Goal: Task Accomplishment & Management: Manage account settings

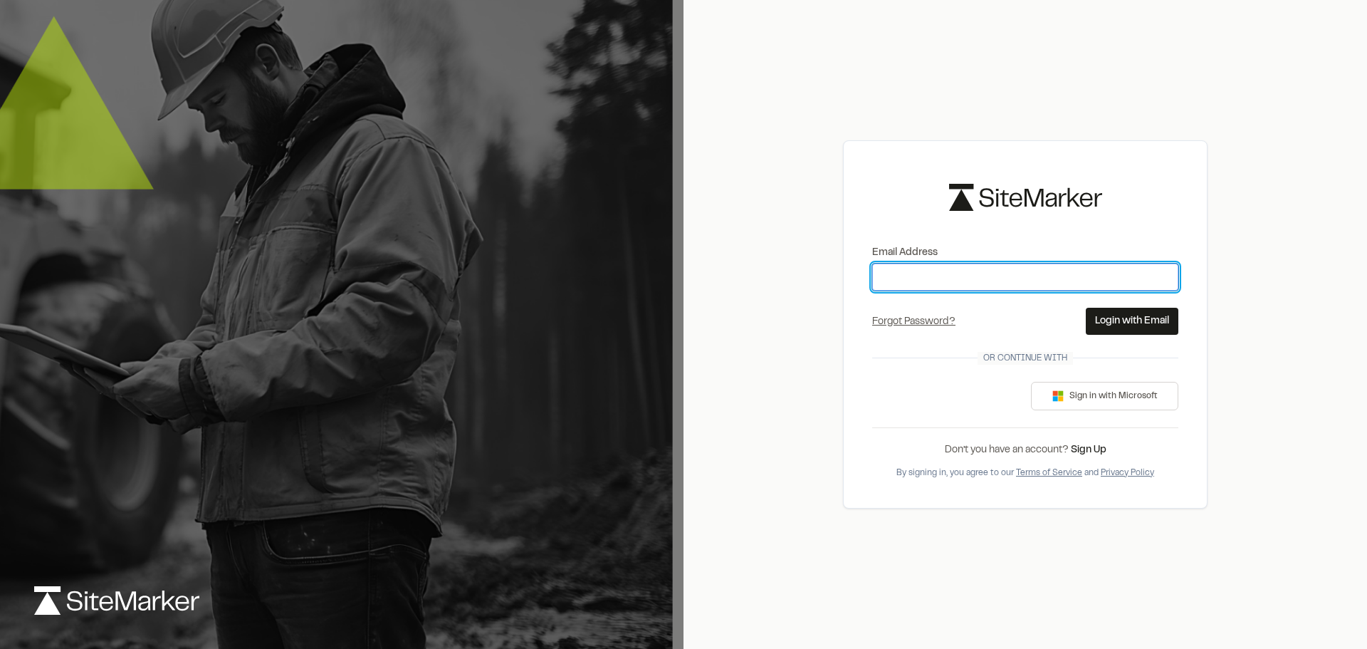
click at [981, 277] on input "Email Address" at bounding box center [1025, 276] width 306 height 27
type input "**********"
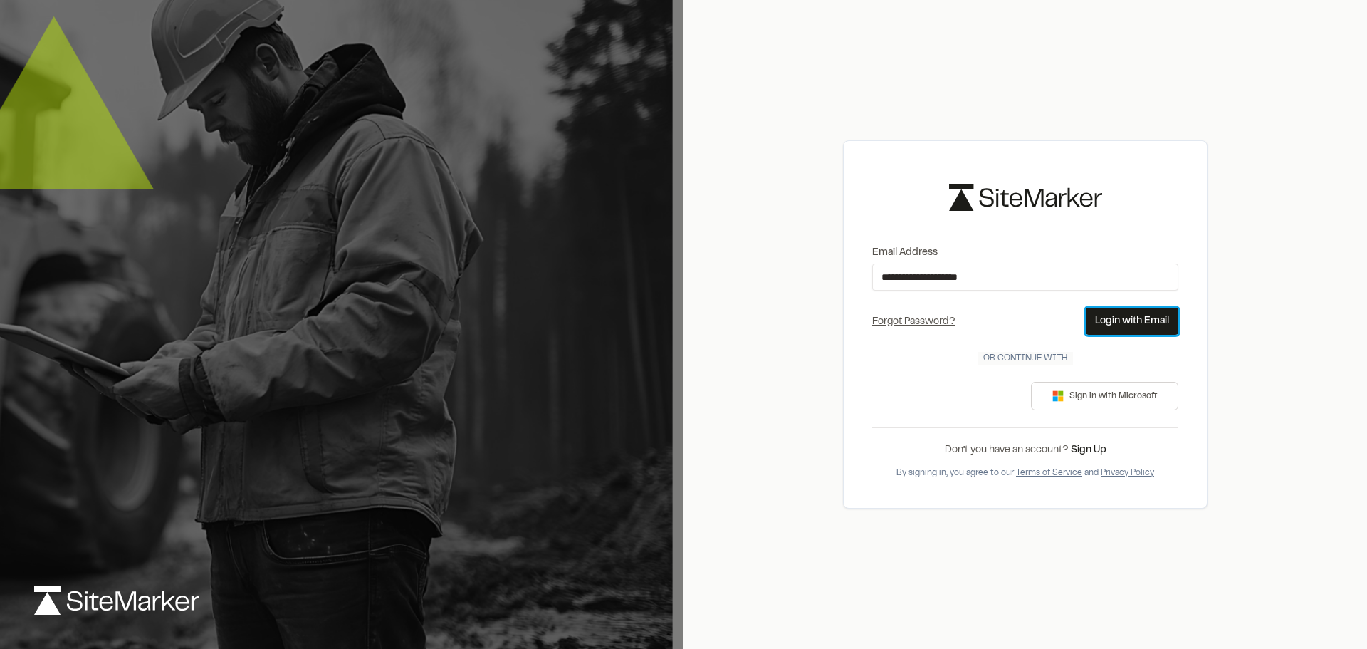
click at [1117, 328] on button "Login with Email" at bounding box center [1132, 321] width 93 height 27
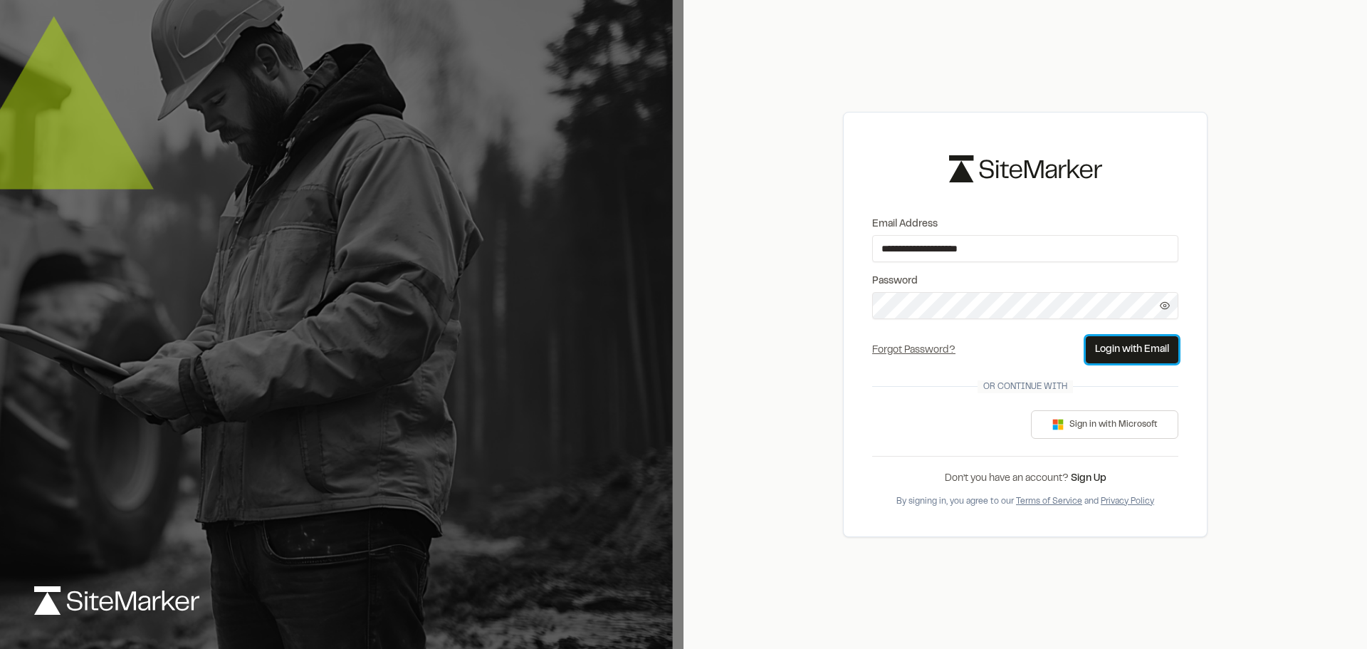
click at [1134, 358] on button "Login with Email" at bounding box center [1132, 349] width 93 height 27
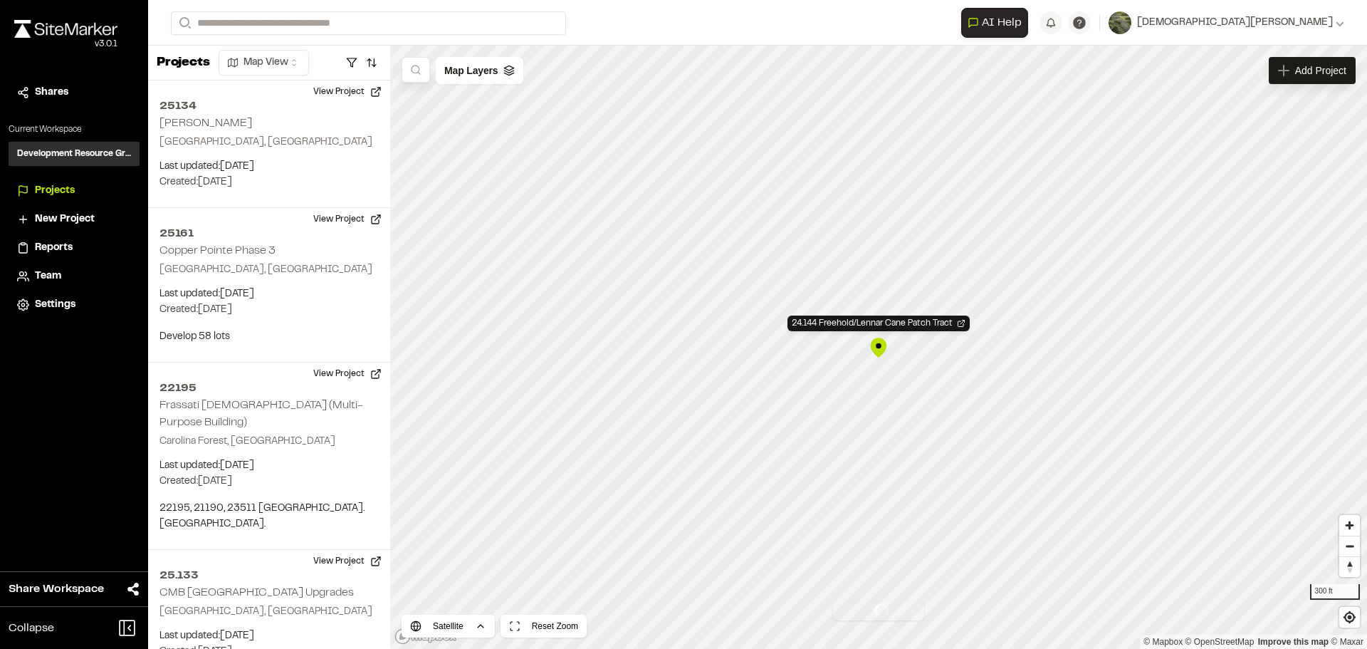
scroll to position [3257, 0]
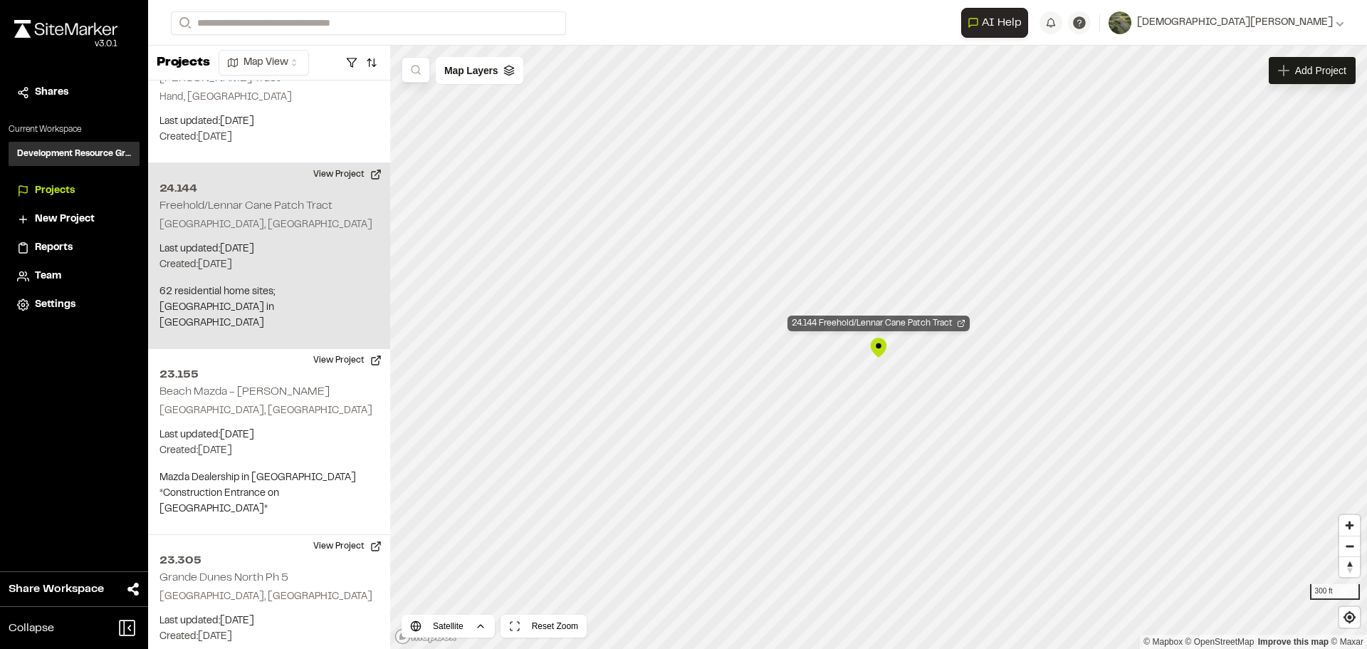
click at [899, 320] on div "24.144 Freehold/Lennar Cane Patch Tract" at bounding box center [879, 323] width 182 height 16
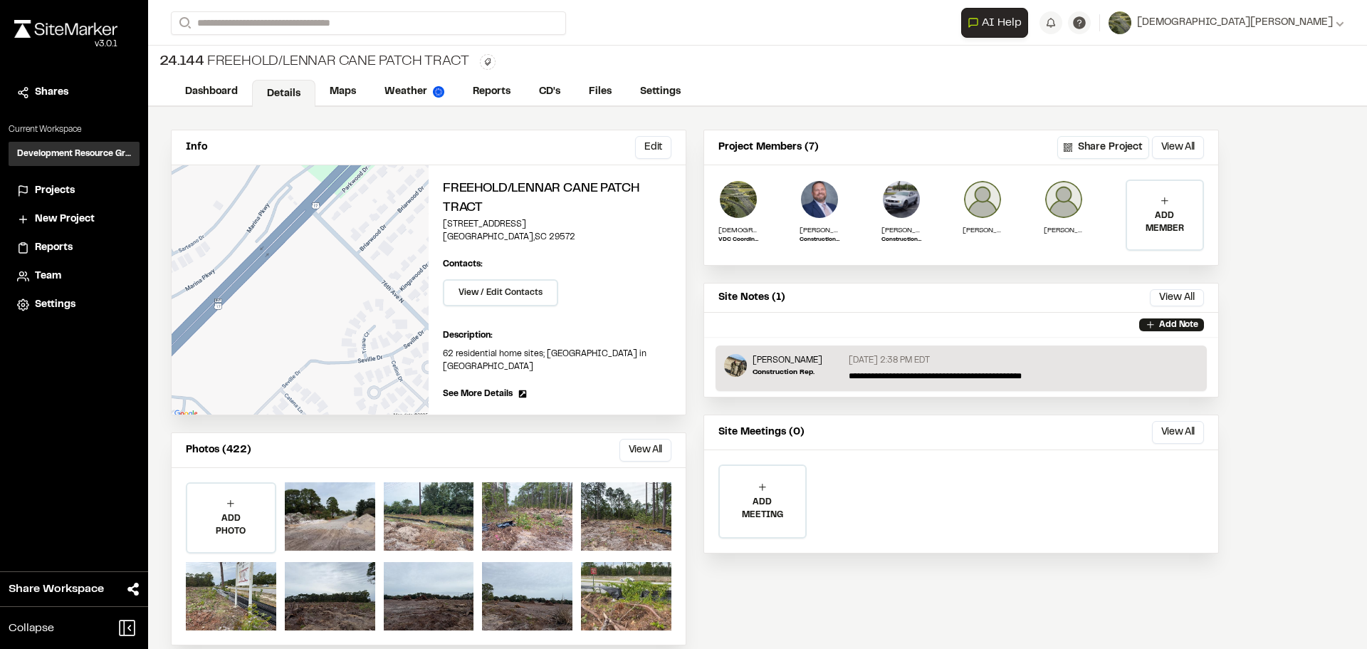
scroll to position [19, 0]
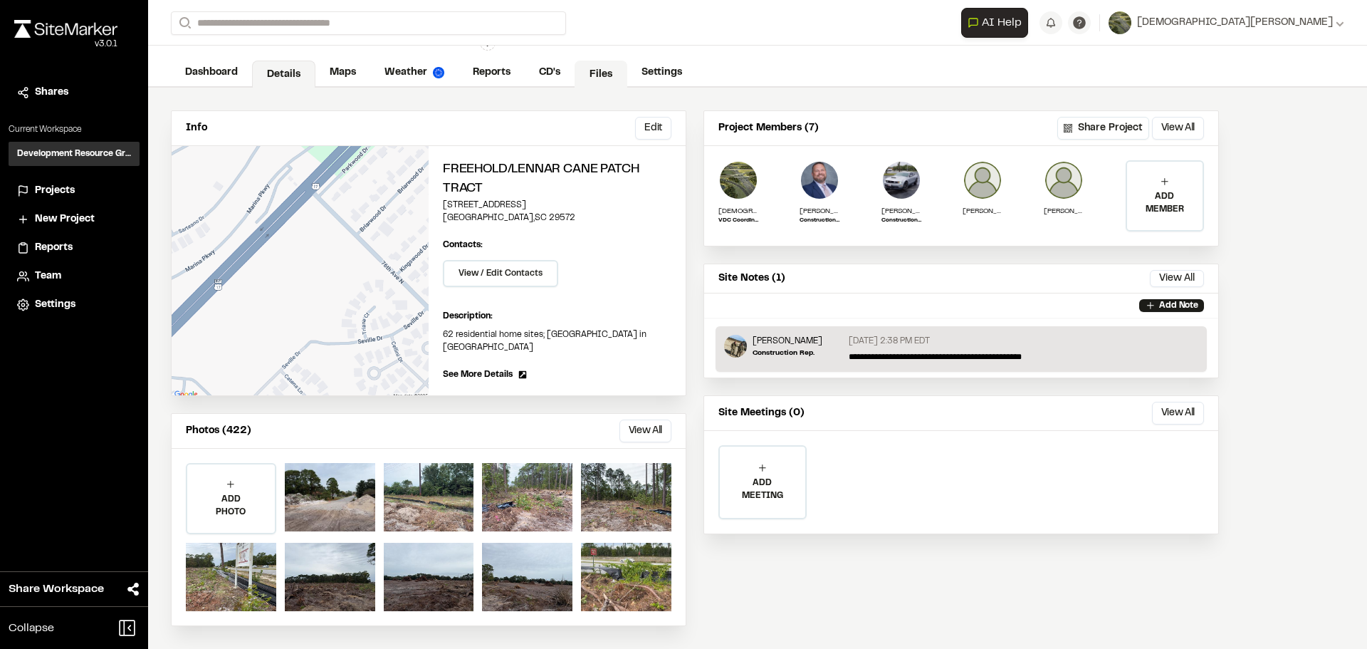
click at [602, 83] on link "Files" at bounding box center [601, 74] width 53 height 27
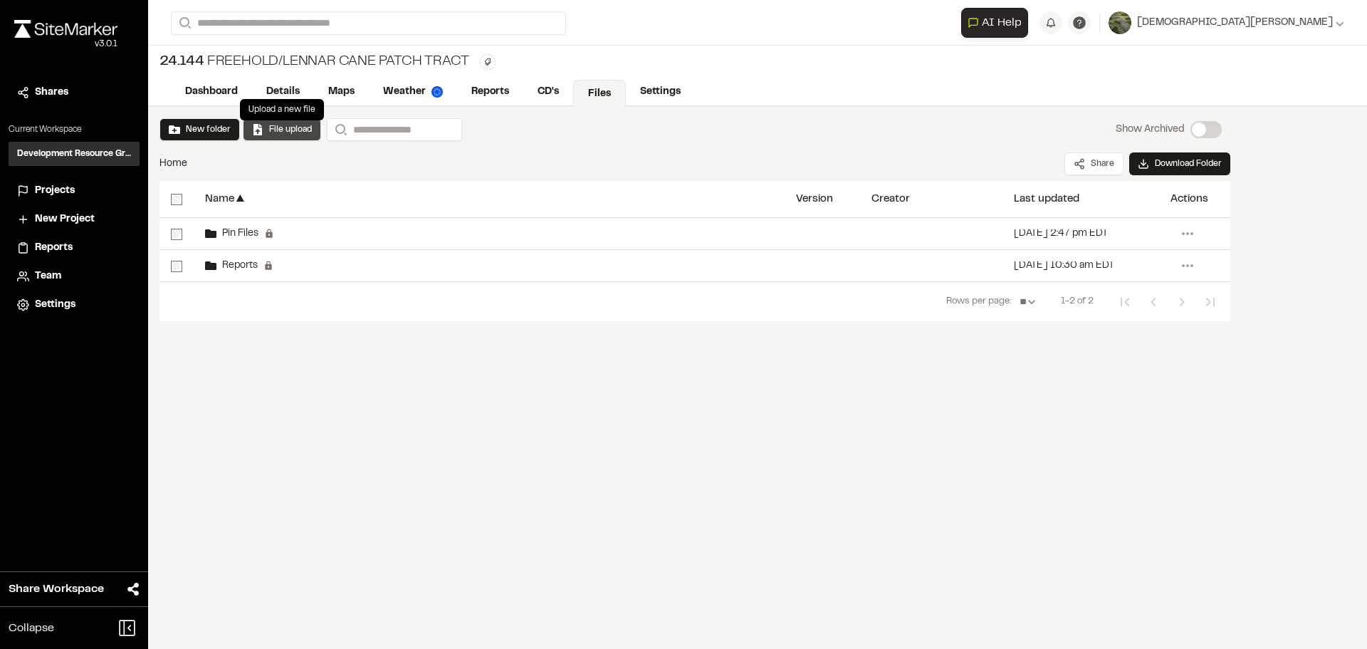
click at [273, 135] on button "File upload" at bounding box center [282, 129] width 60 height 13
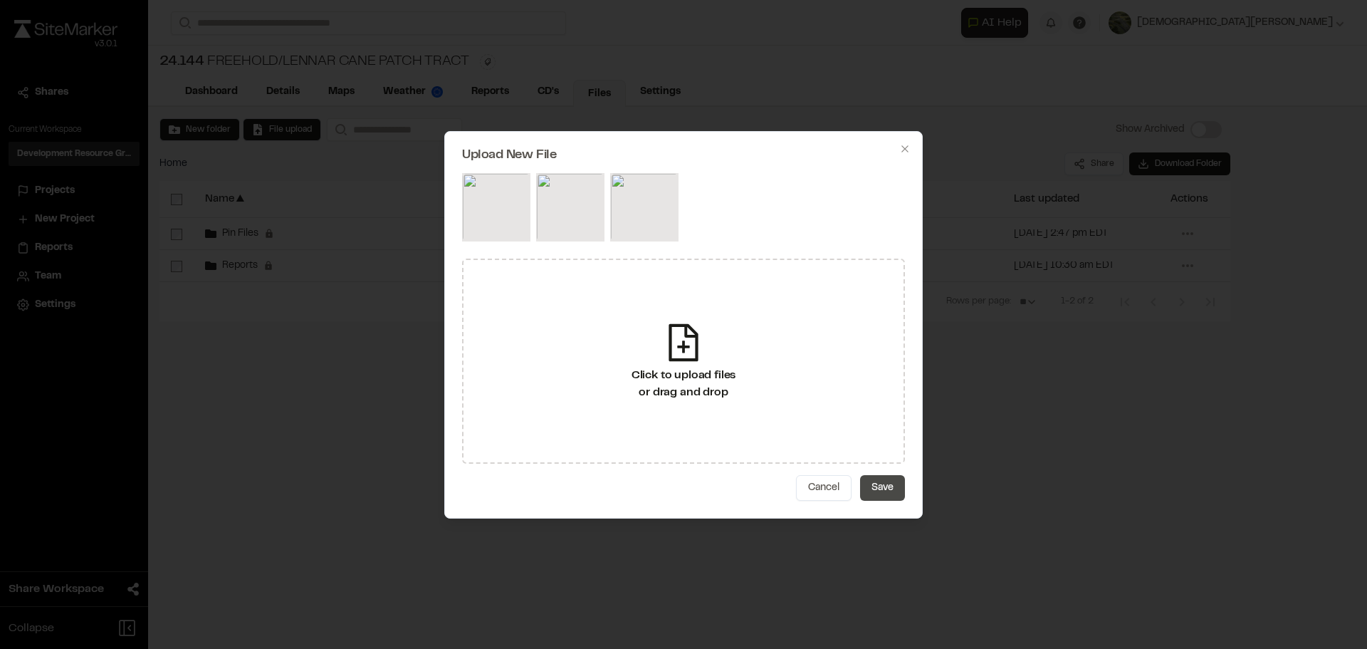
click at [898, 482] on button "Save" at bounding box center [882, 488] width 45 height 26
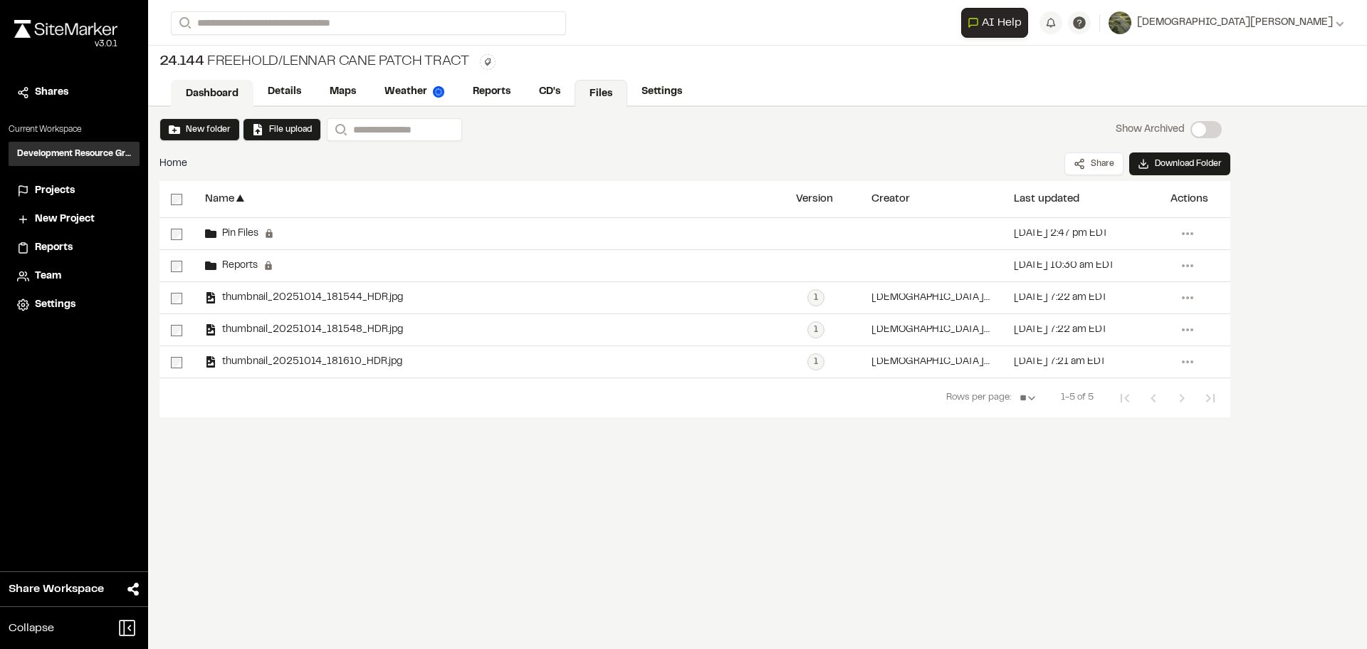
click at [197, 88] on link "Dashboard" at bounding box center [212, 93] width 83 height 27
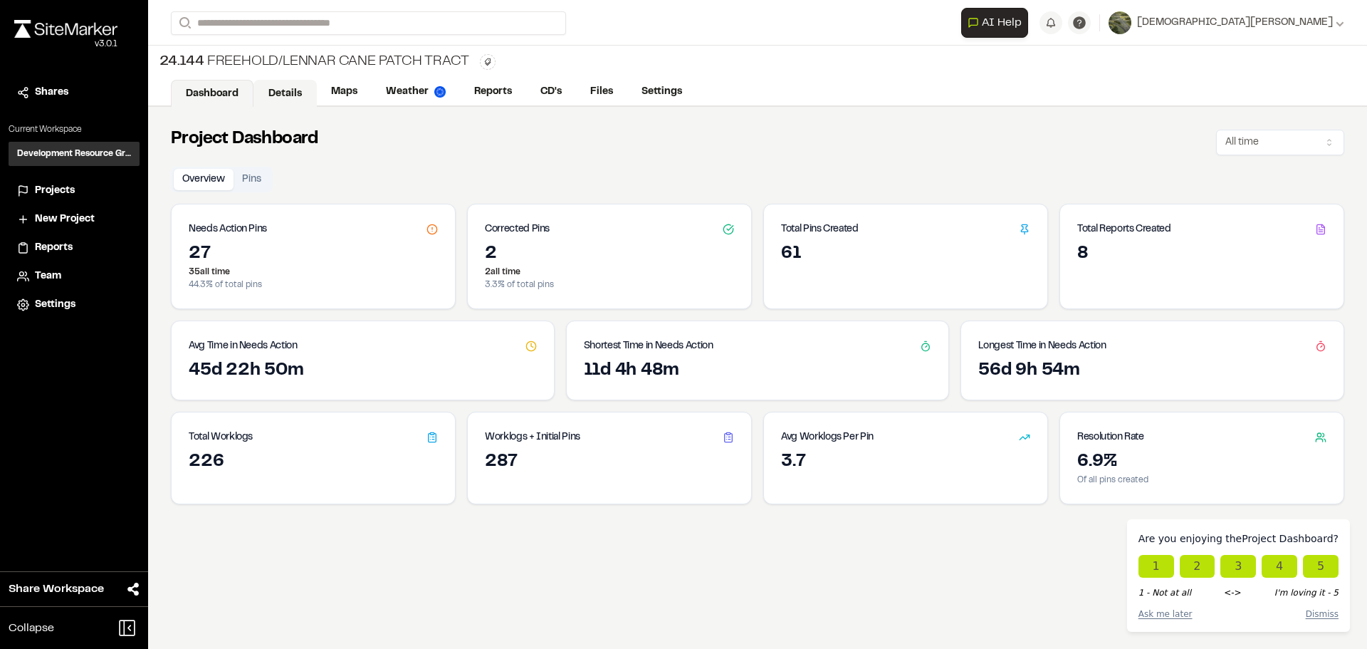
click at [290, 90] on link "Details" at bounding box center [285, 93] width 63 height 27
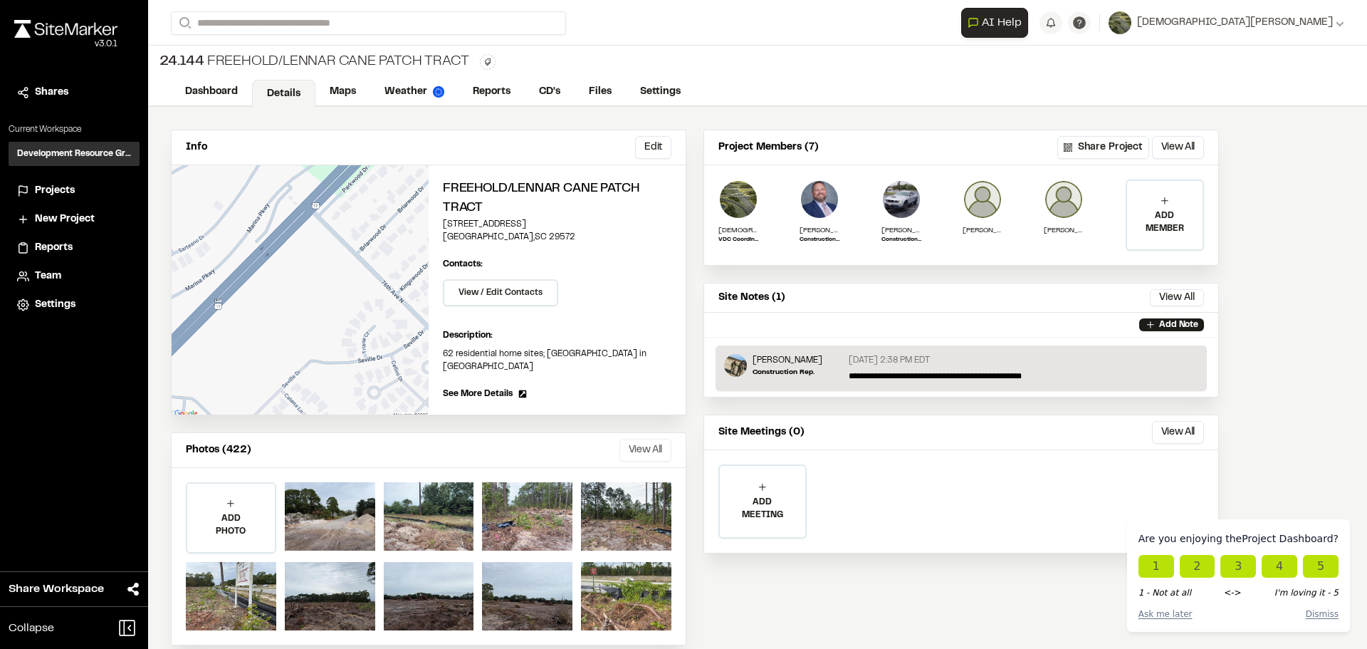
click at [658, 448] on button "View All" at bounding box center [646, 450] width 52 height 23
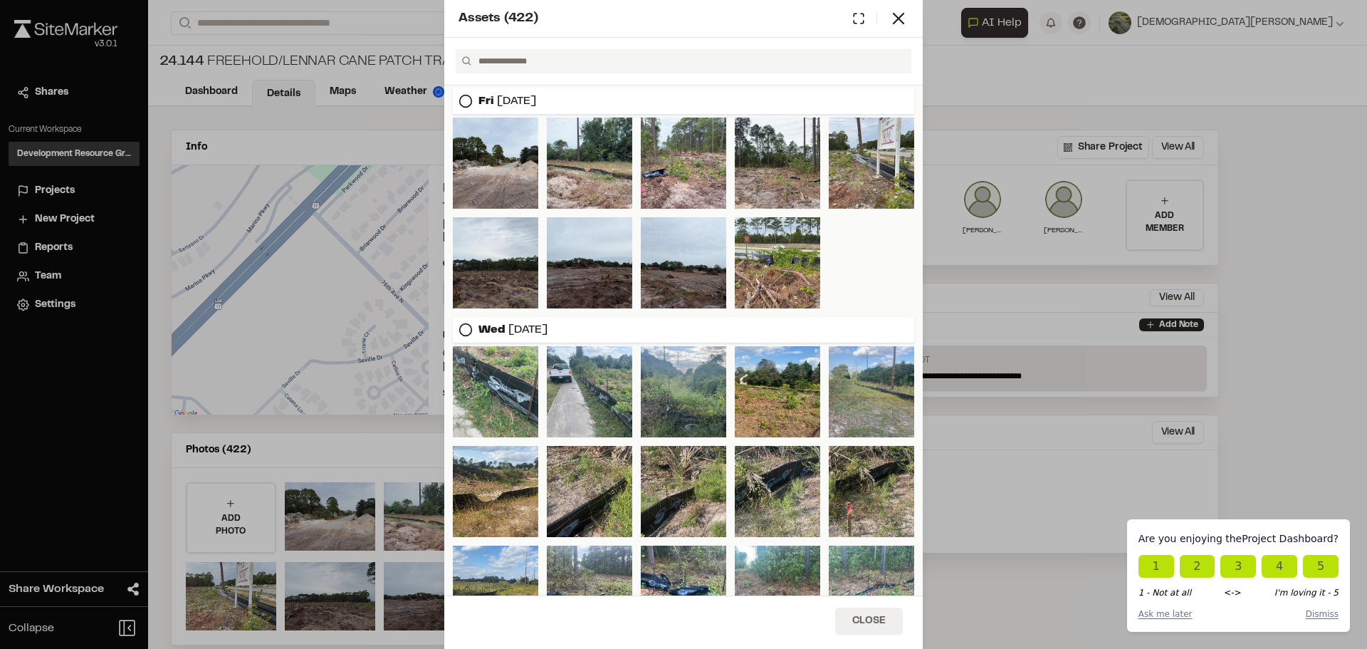
click at [854, 622] on button "Close" at bounding box center [869, 620] width 68 height 27
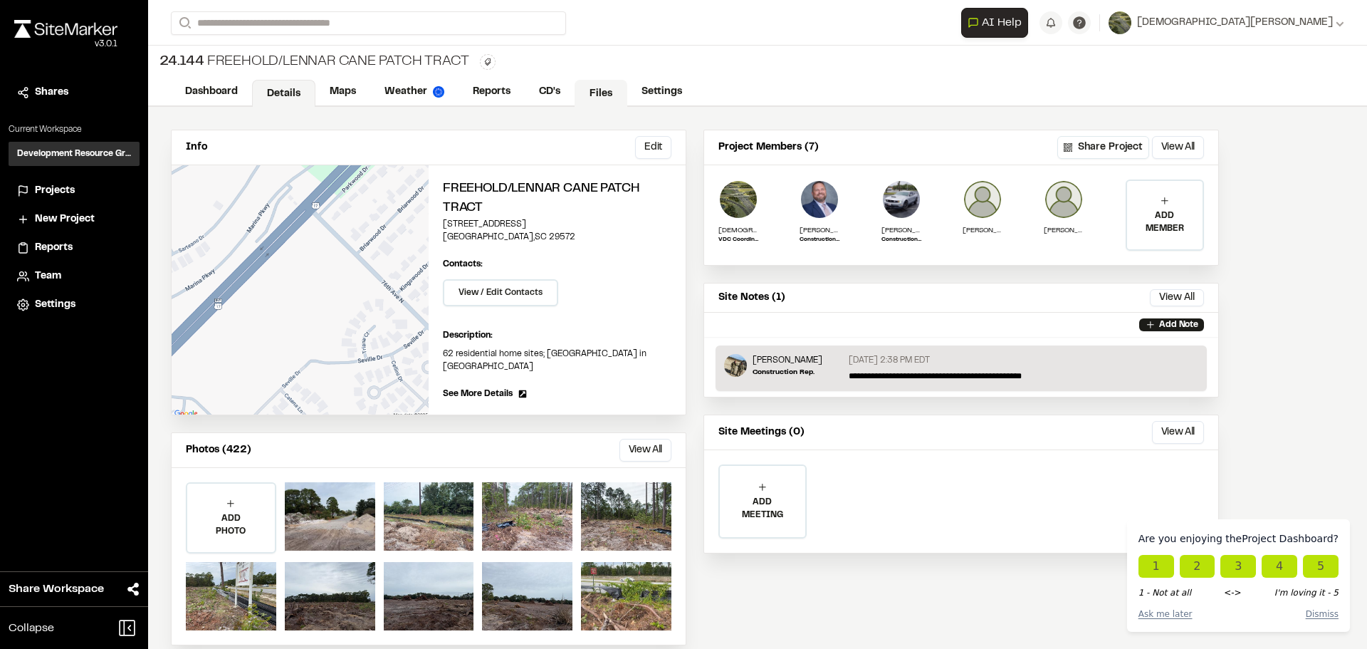
click at [600, 85] on link "Files" at bounding box center [601, 93] width 53 height 27
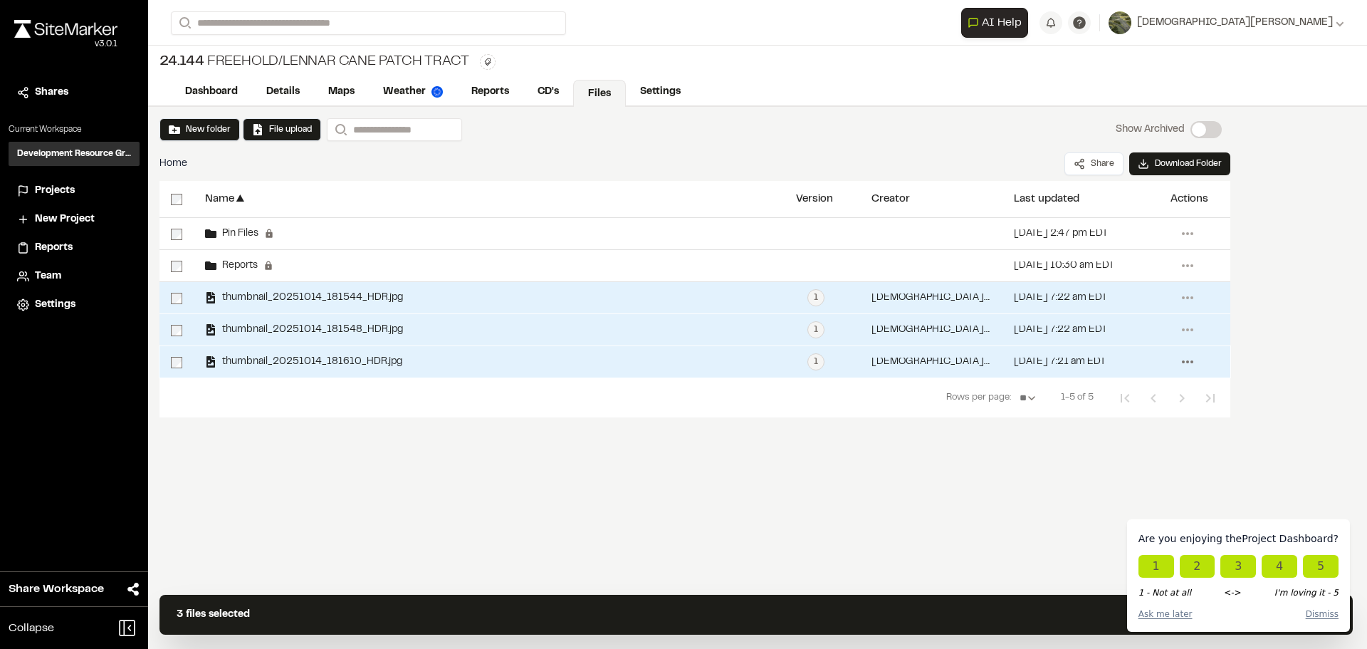
click at [1185, 358] on icon at bounding box center [1187, 361] width 23 height 23
click at [1106, 536] on span "Delete" at bounding box center [1098, 541] width 30 height 16
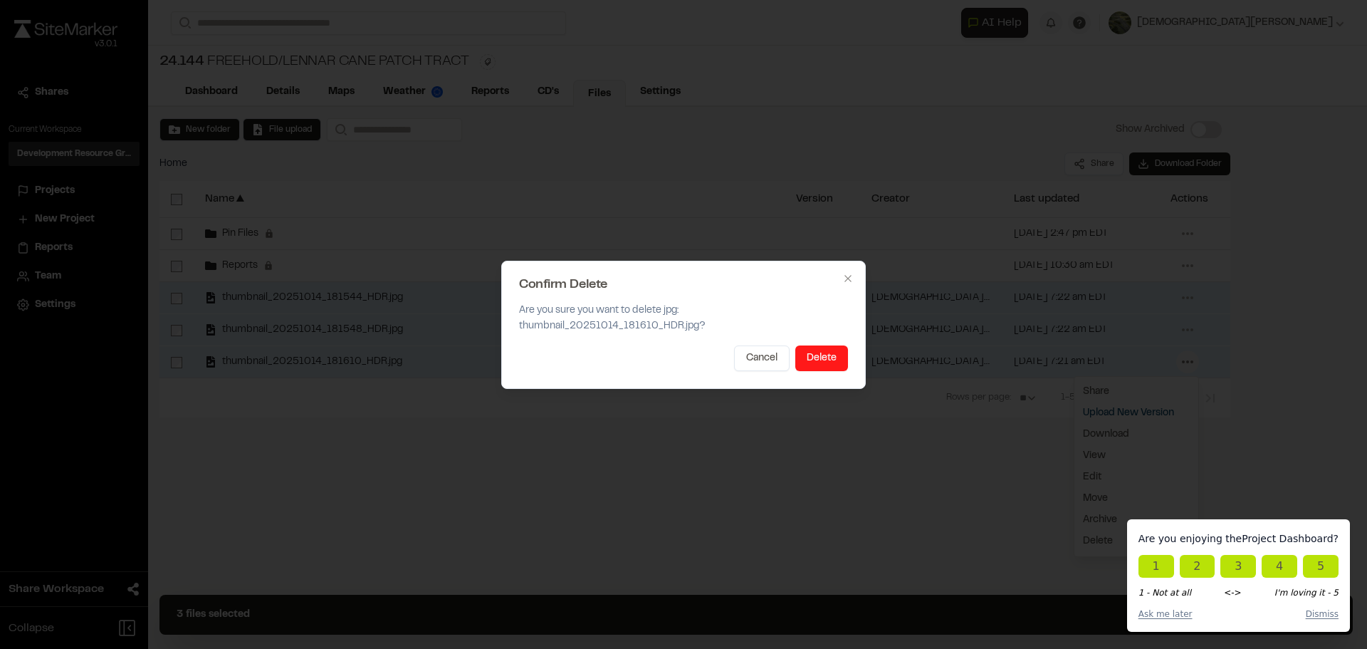
click at [807, 352] on button "Delete" at bounding box center [821, 358] width 53 height 26
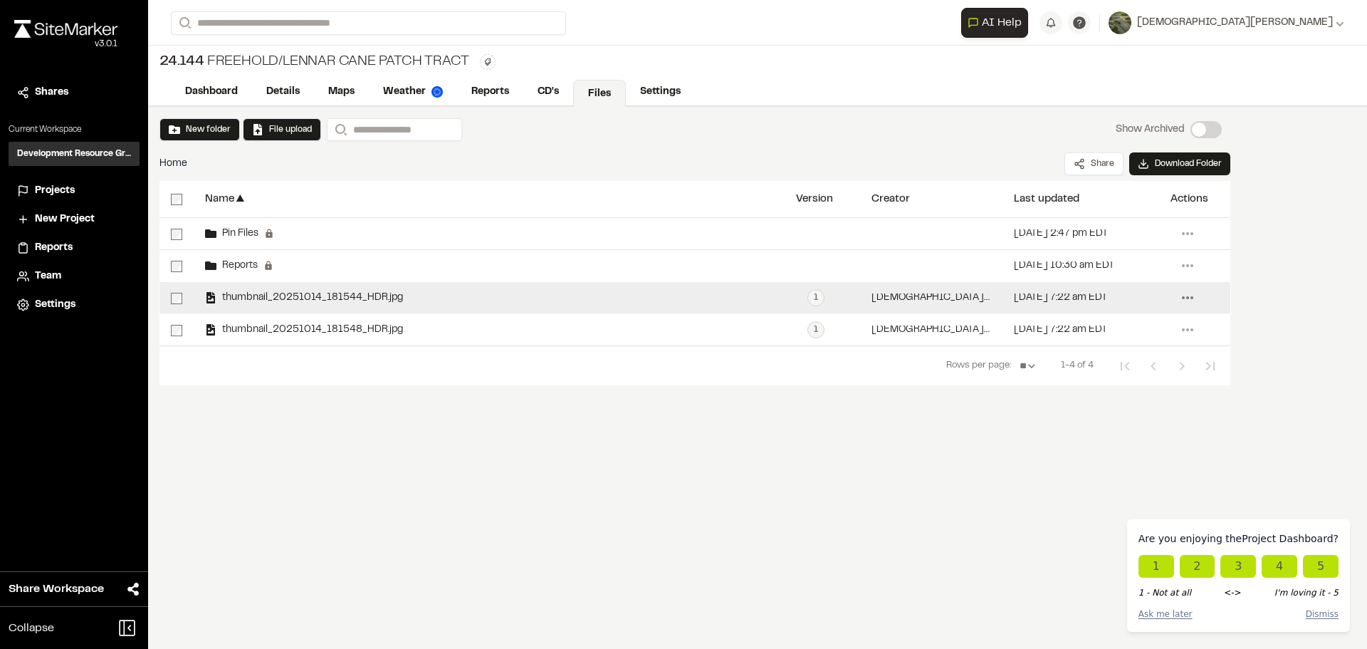
click at [1185, 297] on icon at bounding box center [1187, 297] width 23 height 23
click at [1111, 471] on span "Delete" at bounding box center [1098, 477] width 30 height 16
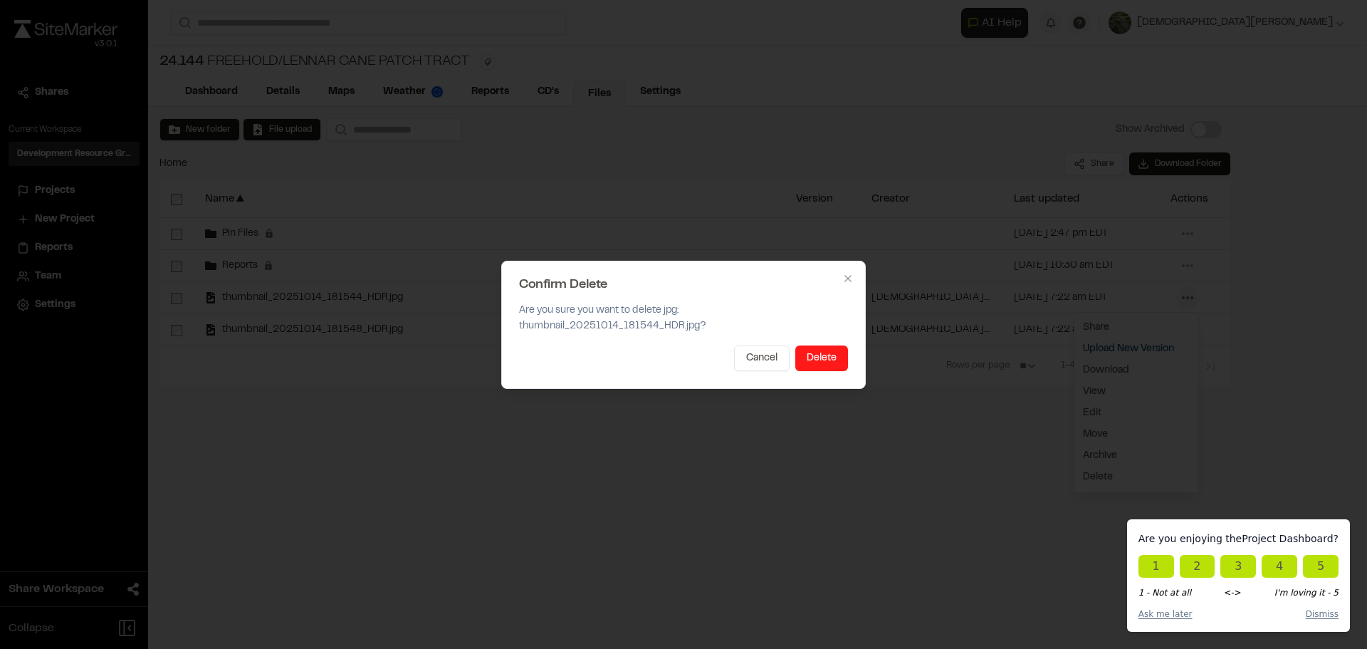
click at [835, 355] on button "Delete" at bounding box center [821, 358] width 53 height 26
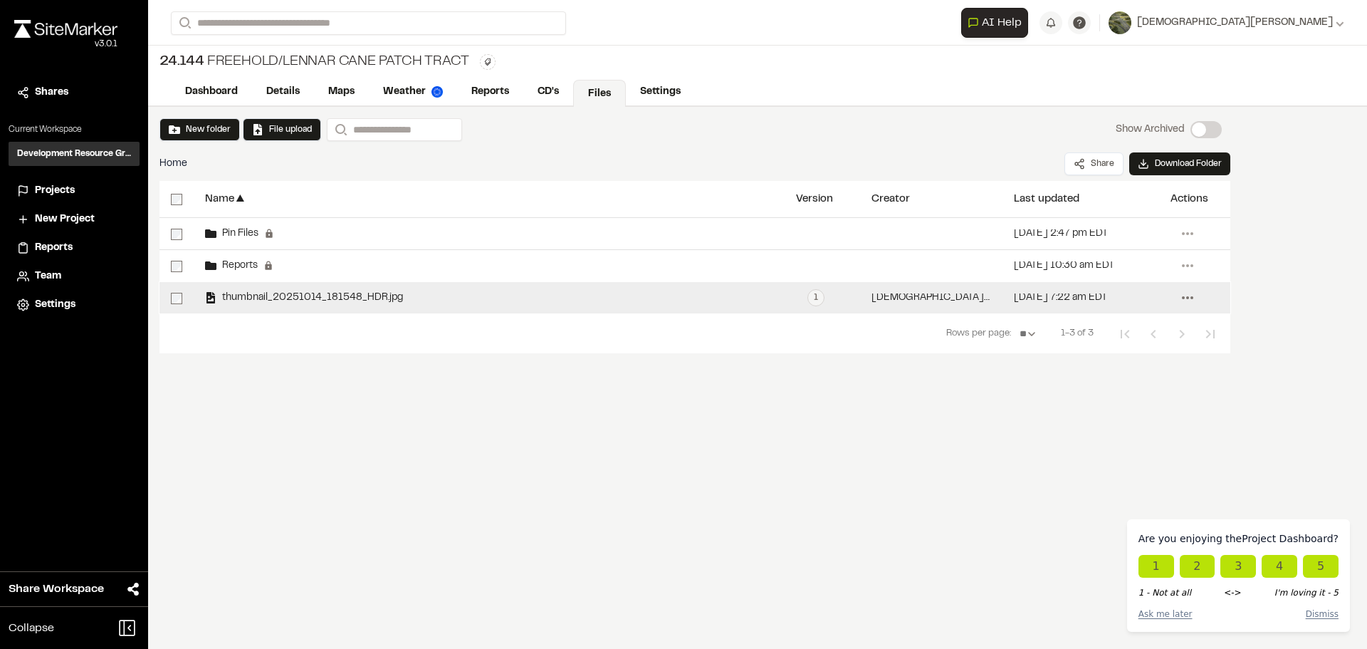
click at [1186, 294] on icon at bounding box center [1187, 297] width 23 height 23
click at [1115, 471] on link "Delete" at bounding box center [1137, 476] width 124 height 21
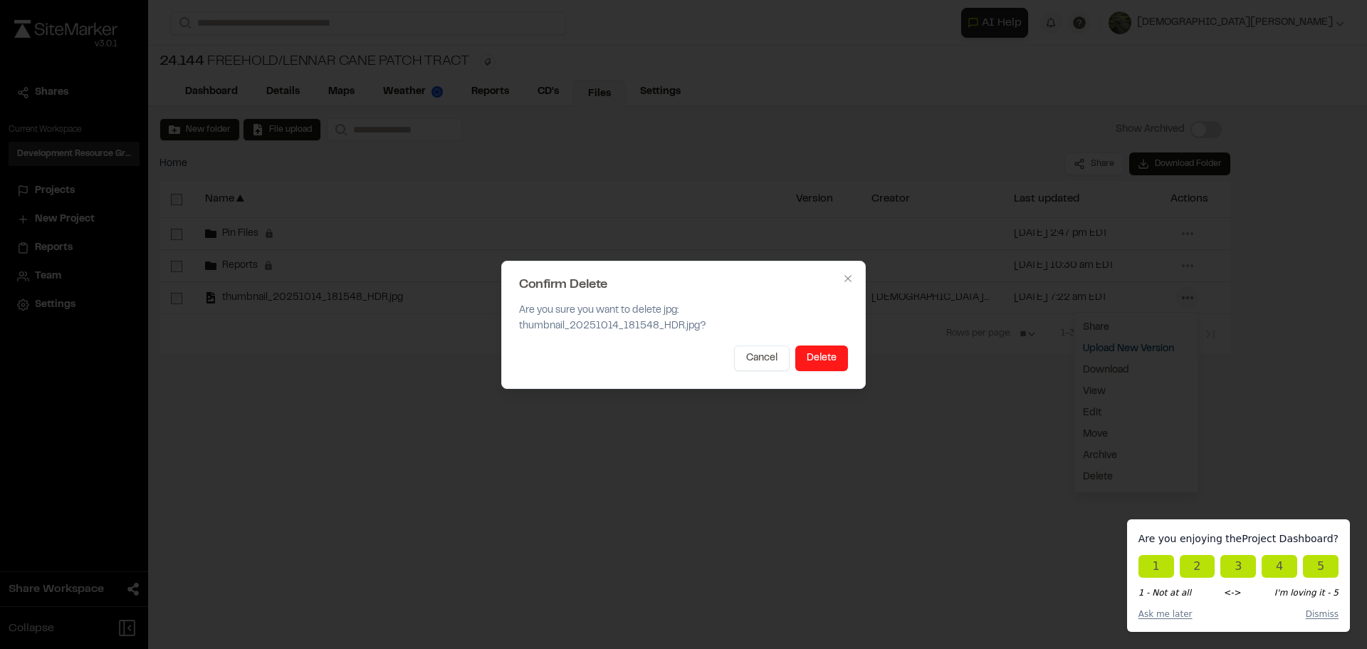
click at [811, 350] on button "Delete" at bounding box center [821, 358] width 53 height 26
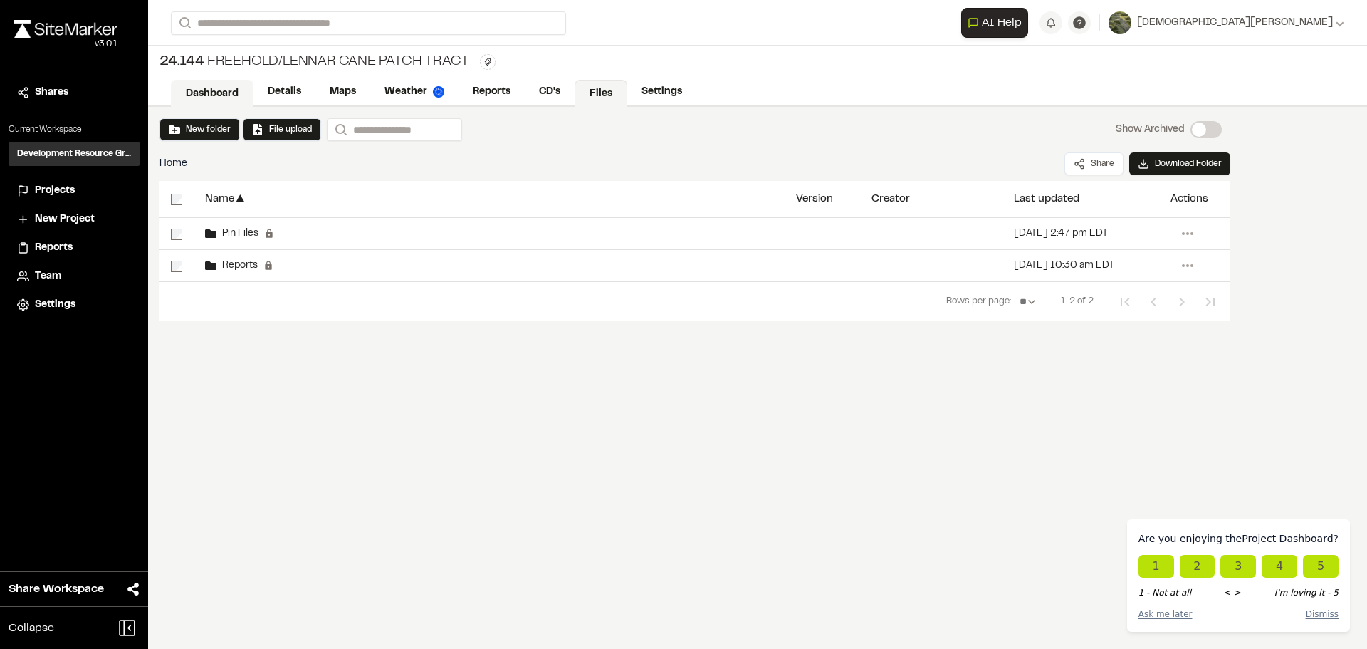
click at [223, 96] on link "Dashboard" at bounding box center [212, 93] width 83 height 27
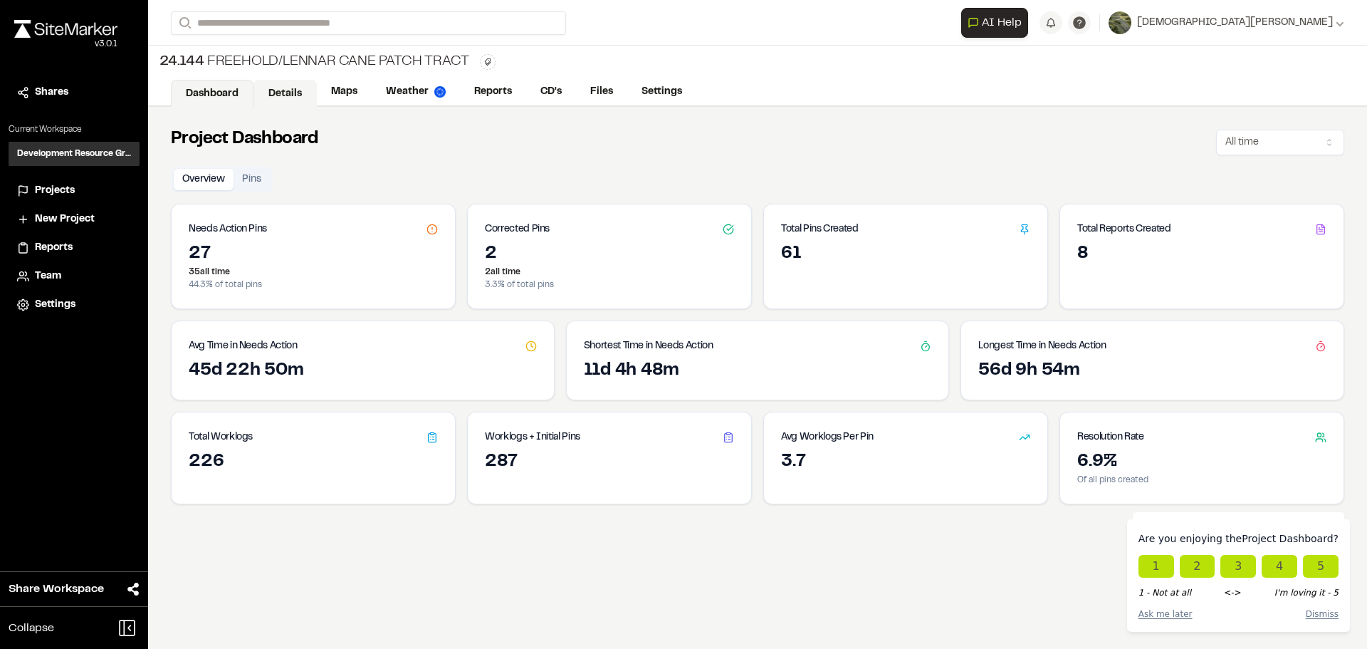
click at [273, 84] on link "Details" at bounding box center [285, 93] width 63 height 27
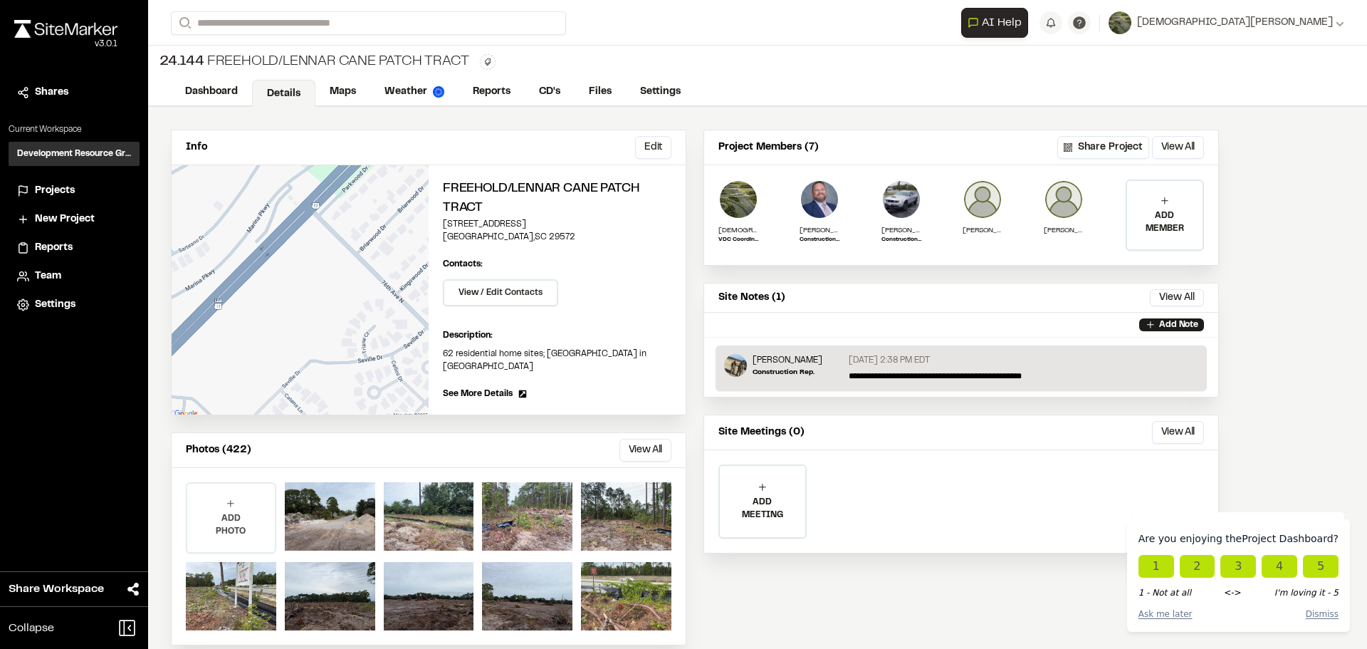
click at [211, 521] on p "ADD PHOTO" at bounding box center [231, 525] width 88 height 26
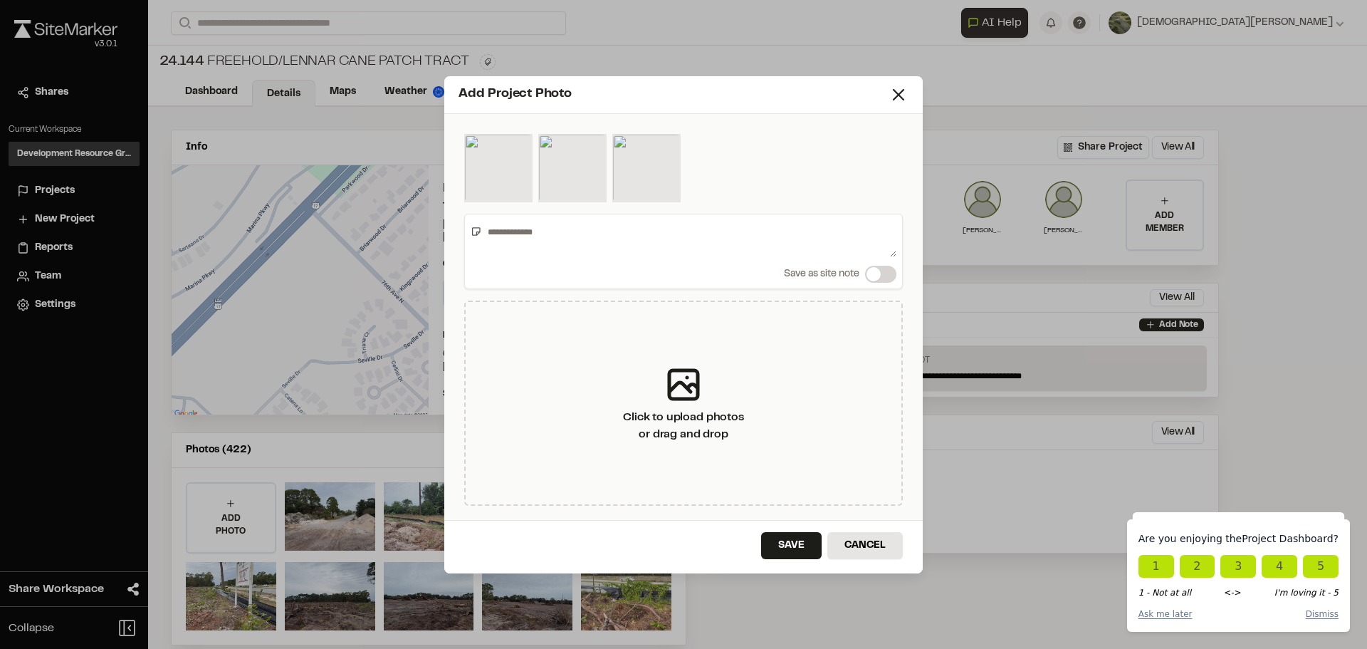
click at [536, 235] on textarea at bounding box center [689, 238] width 414 height 37
type textarea "**********"
click at [809, 543] on button "Save" at bounding box center [791, 545] width 61 height 27
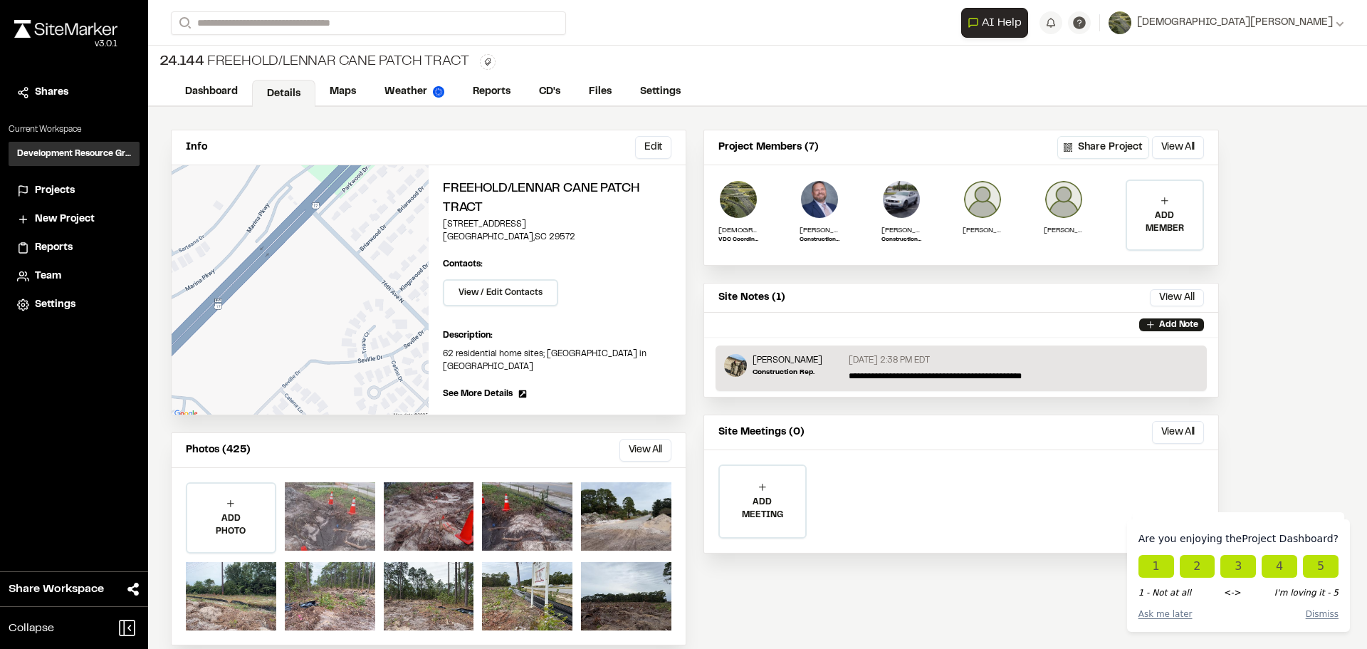
click at [354, 533] on div at bounding box center [330, 516] width 90 height 68
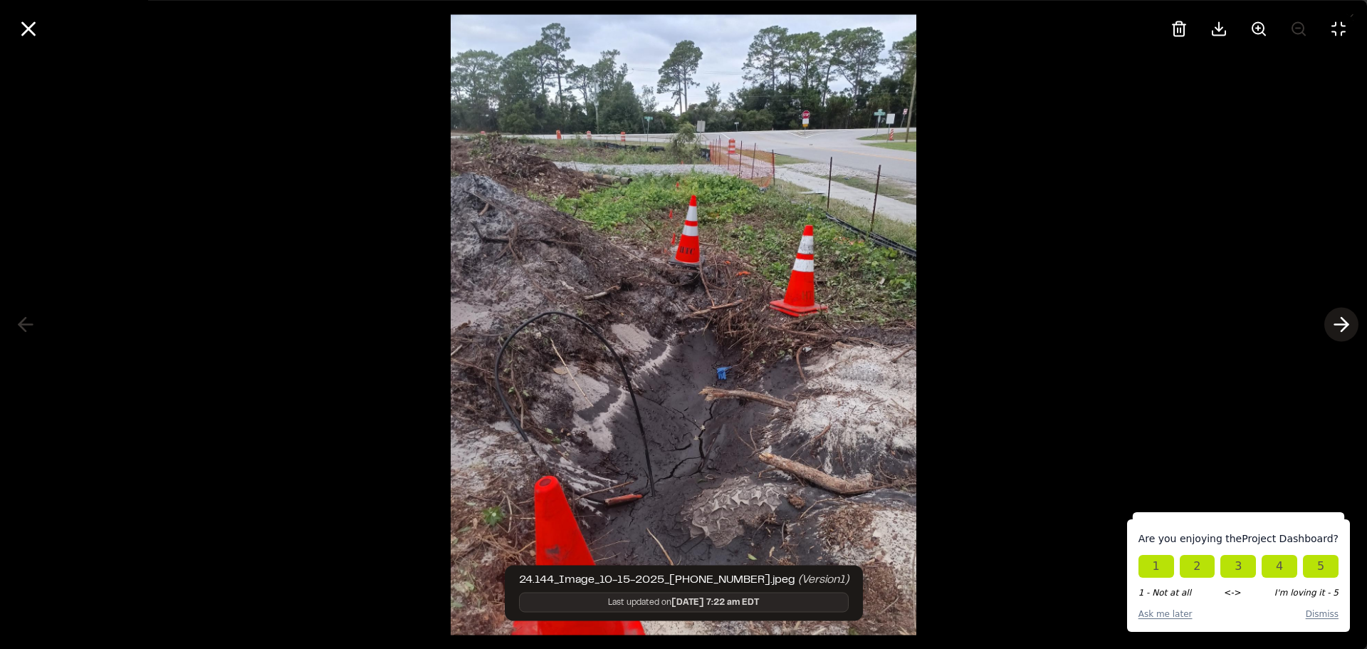
click at [1334, 323] on icon at bounding box center [1341, 325] width 23 height 24
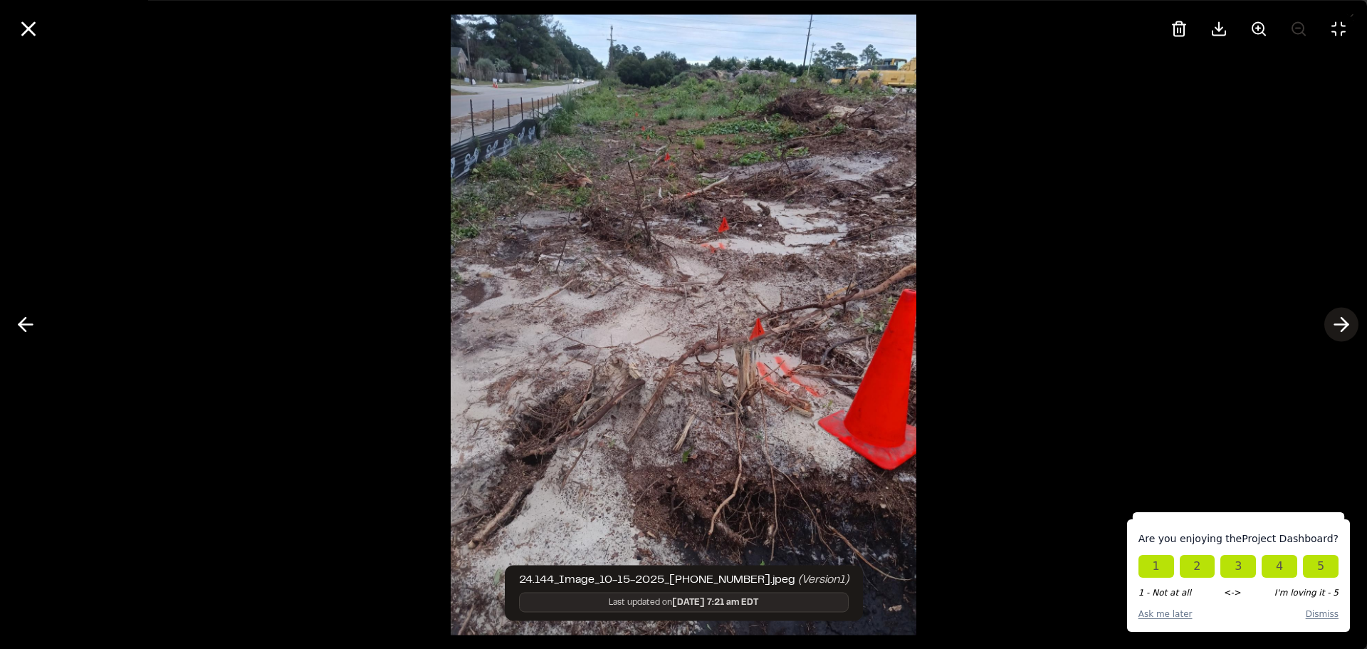
click at [1334, 323] on icon at bounding box center [1341, 325] width 23 height 24
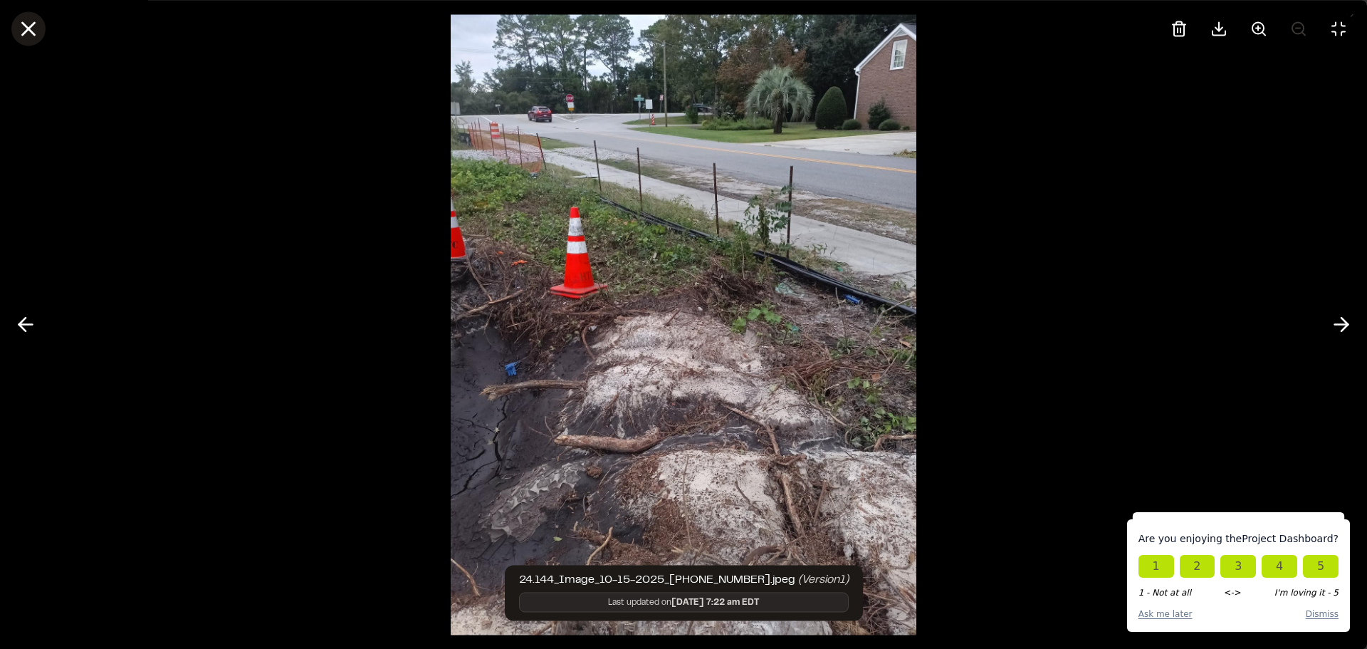
click at [38, 29] on icon at bounding box center [28, 28] width 24 height 24
